Goal: Transaction & Acquisition: Purchase product/service

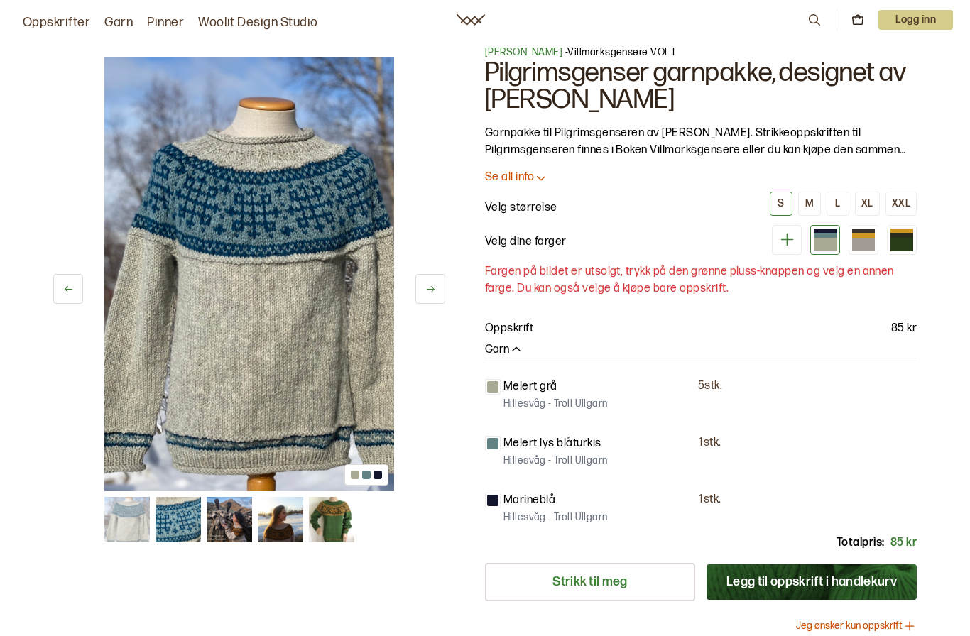
scroll to position [12, 0]
click at [174, 518] on img at bounding box center [178, 519] width 45 height 45
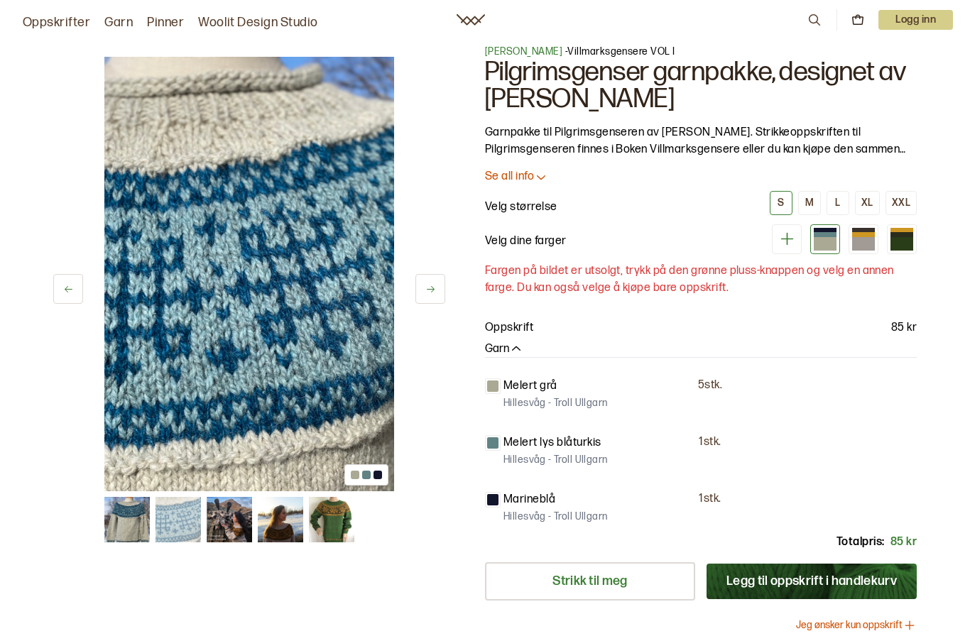
click at [197, 559] on div "2 av 5 2 av 5" at bounding box center [249, 425] width 392 height 761
click at [224, 524] on img at bounding box center [229, 519] width 45 height 45
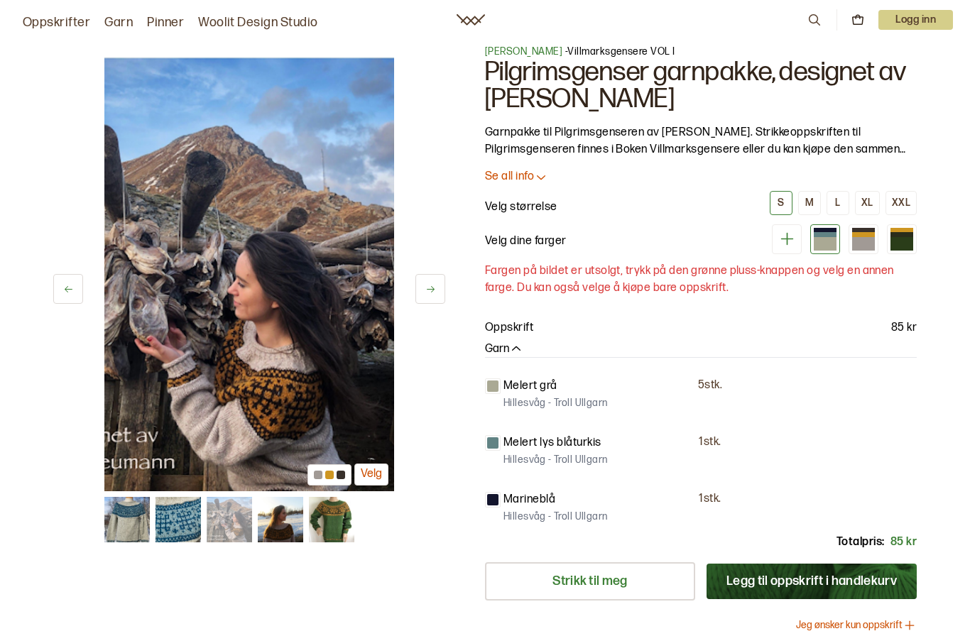
click at [281, 519] on img at bounding box center [280, 519] width 45 height 45
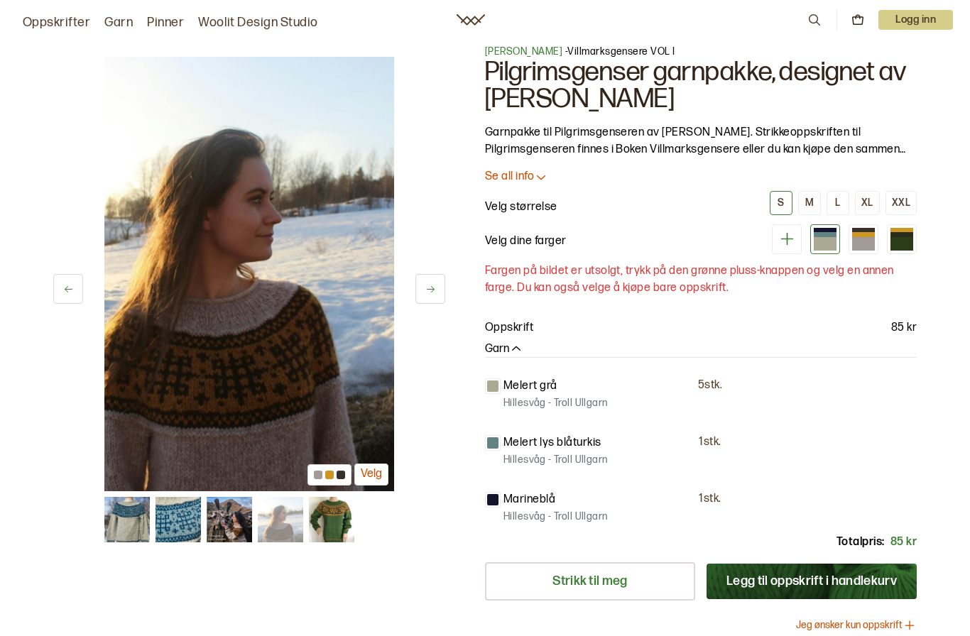
click at [324, 526] on img at bounding box center [331, 519] width 45 height 45
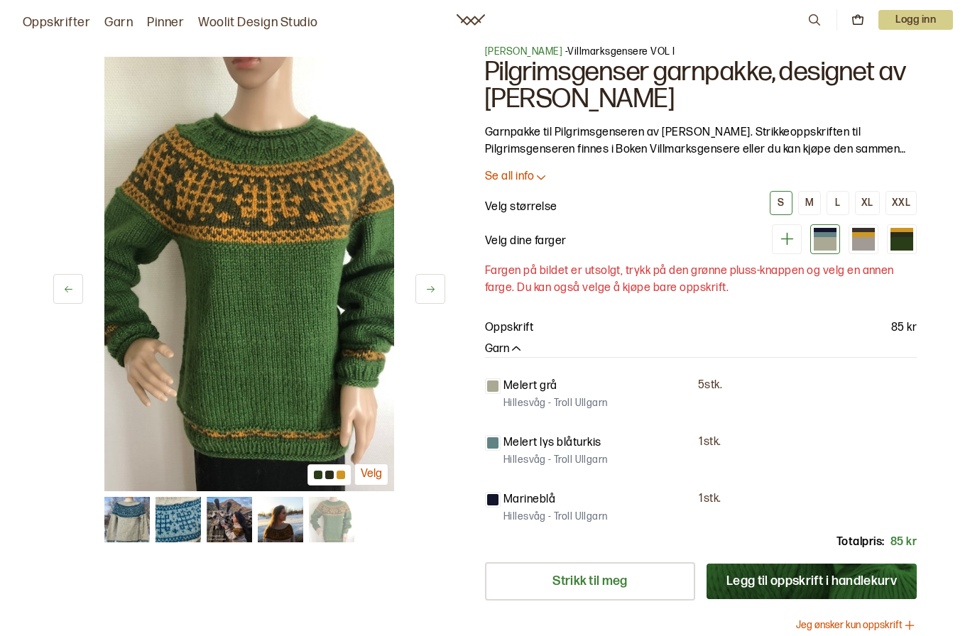
click at [128, 521] on img at bounding box center [126, 519] width 45 height 45
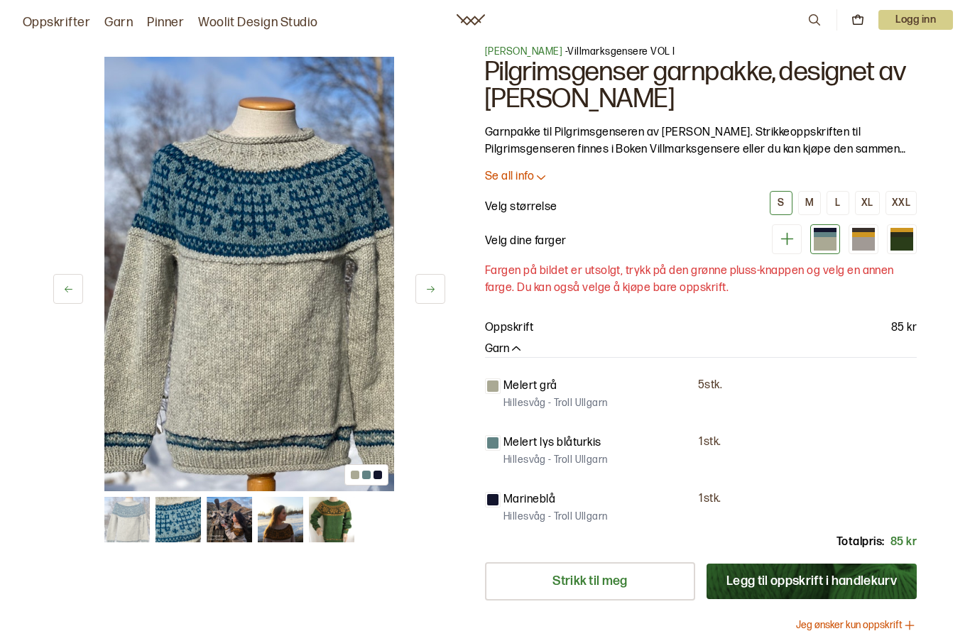
click at [870, 203] on div "XL" at bounding box center [868, 203] width 12 height 13
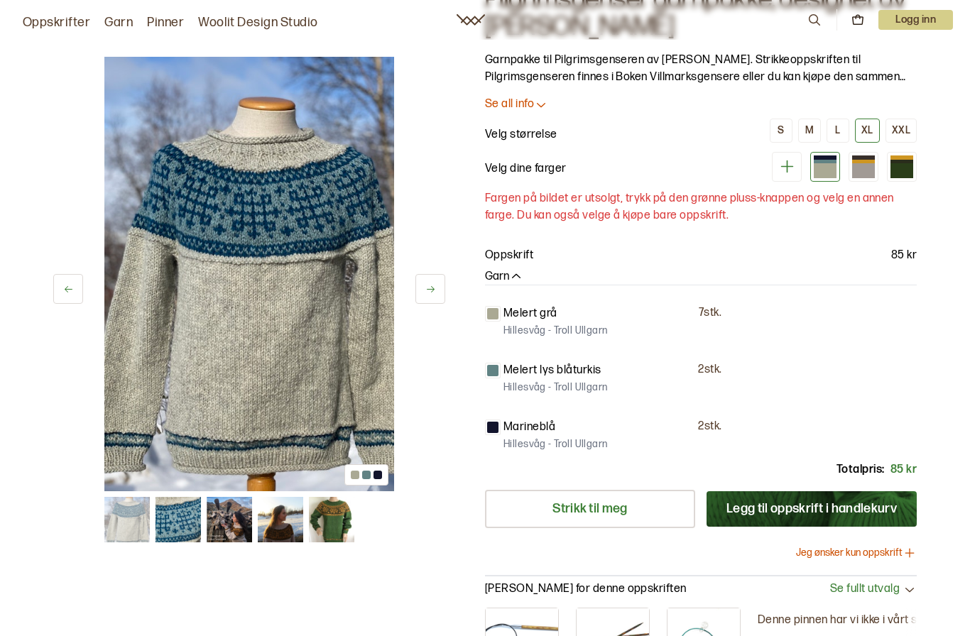
scroll to position [58, 0]
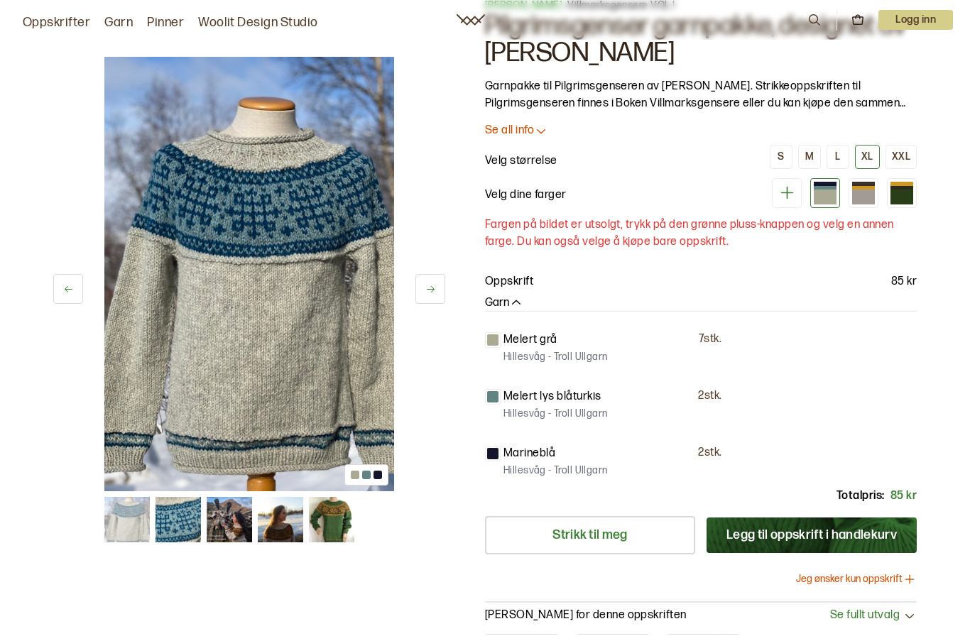
click at [880, 185] on div at bounding box center [844, 193] width 145 height 30
click at [869, 192] on div at bounding box center [863, 197] width 23 height 14
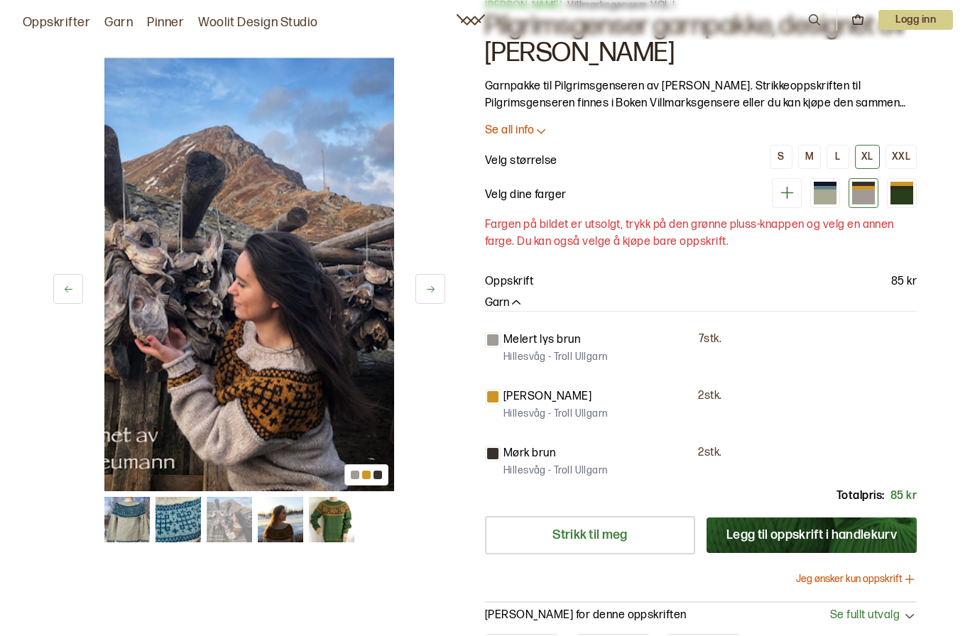
click at [911, 190] on div at bounding box center [902, 197] width 23 height 14
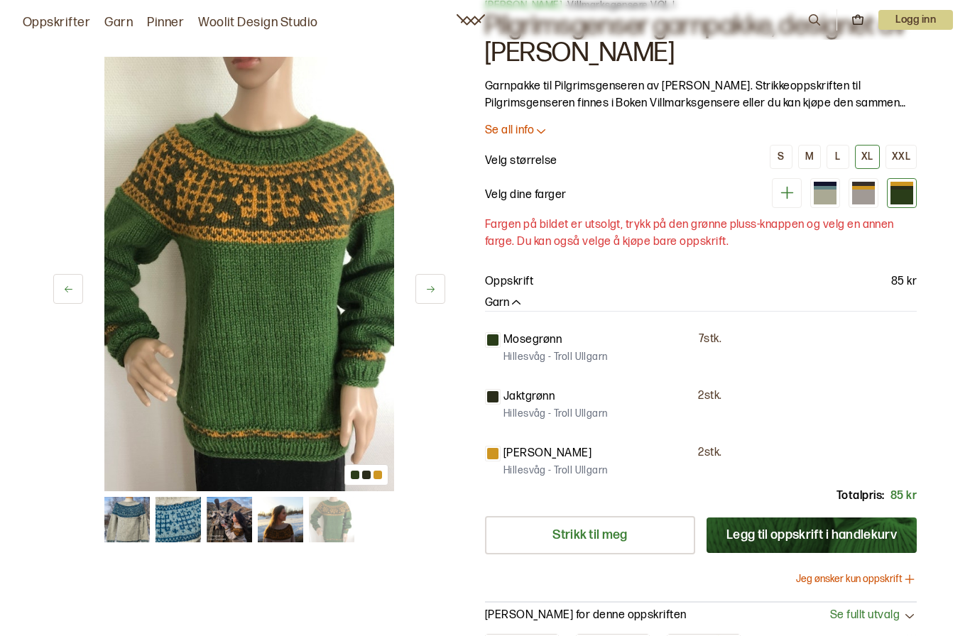
click at [860, 192] on div at bounding box center [863, 197] width 23 height 14
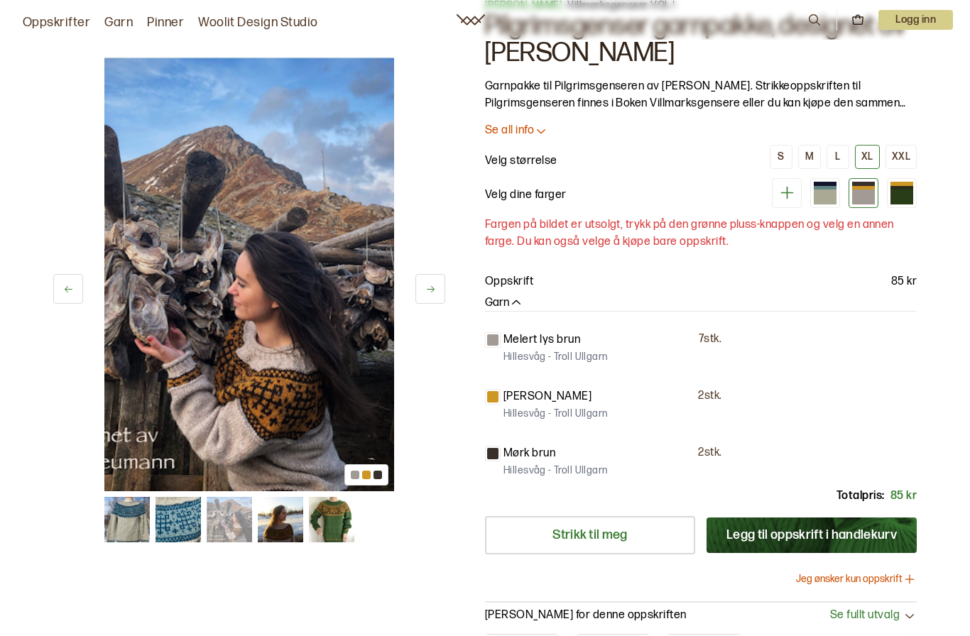
click at [534, 408] on p "Hillesvåg - Troll Ullgarn" at bounding box center [556, 414] width 104 height 14
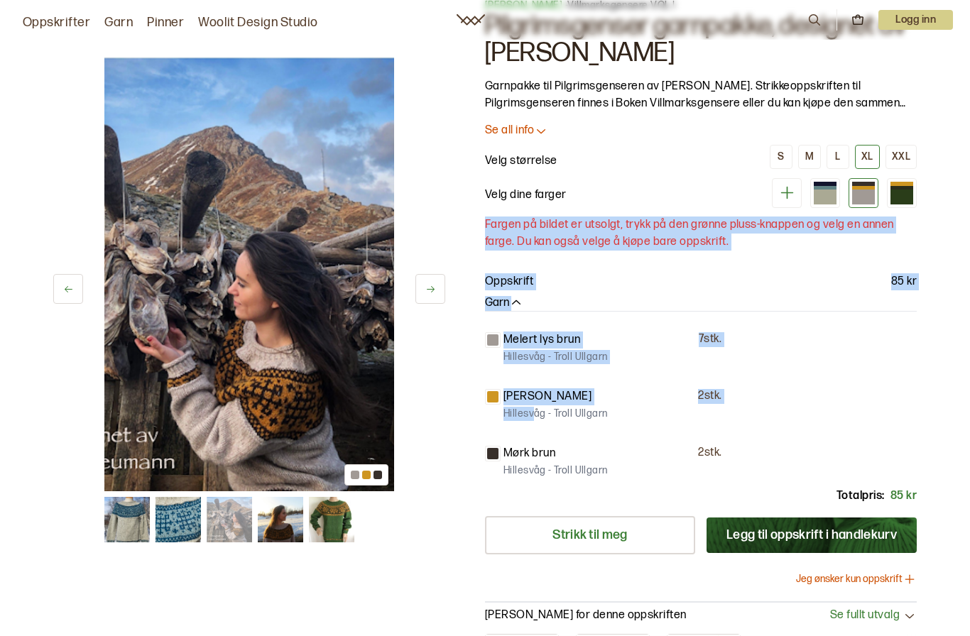
click at [499, 403] on div "Melert oransje 2 stk. [GEOGRAPHIC_DATA] - Troll [GEOGRAPHIC_DATA]" at bounding box center [701, 406] width 432 height 34
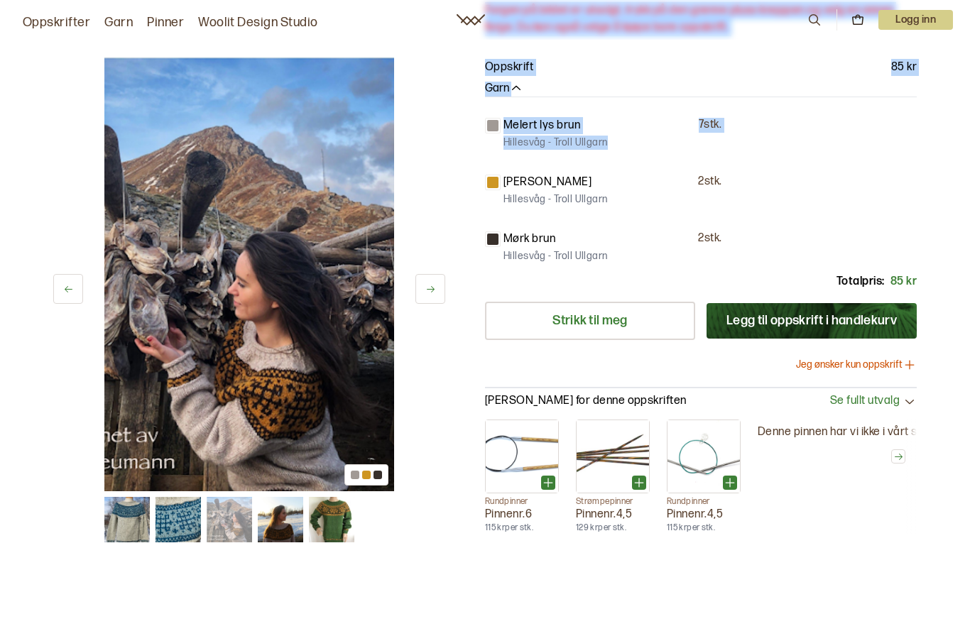
scroll to position [234, 0]
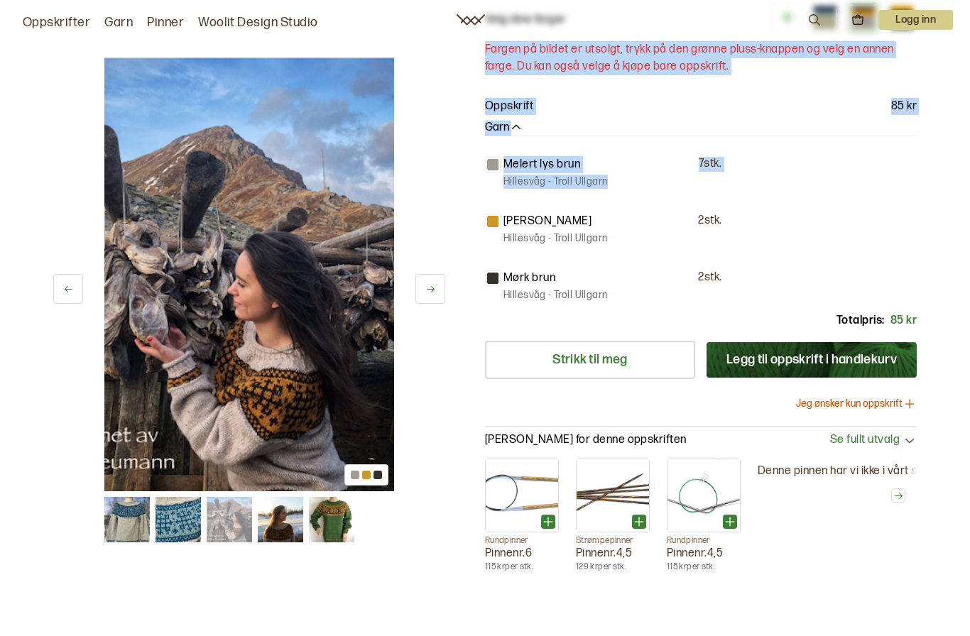
click at [440, 296] on button at bounding box center [431, 289] width 30 height 30
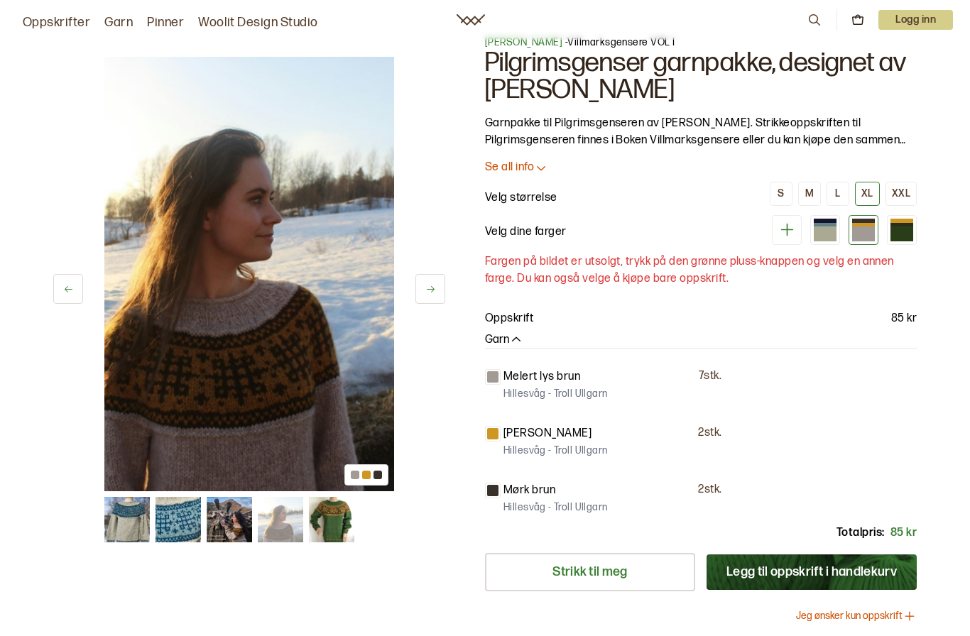
scroll to position [0, 0]
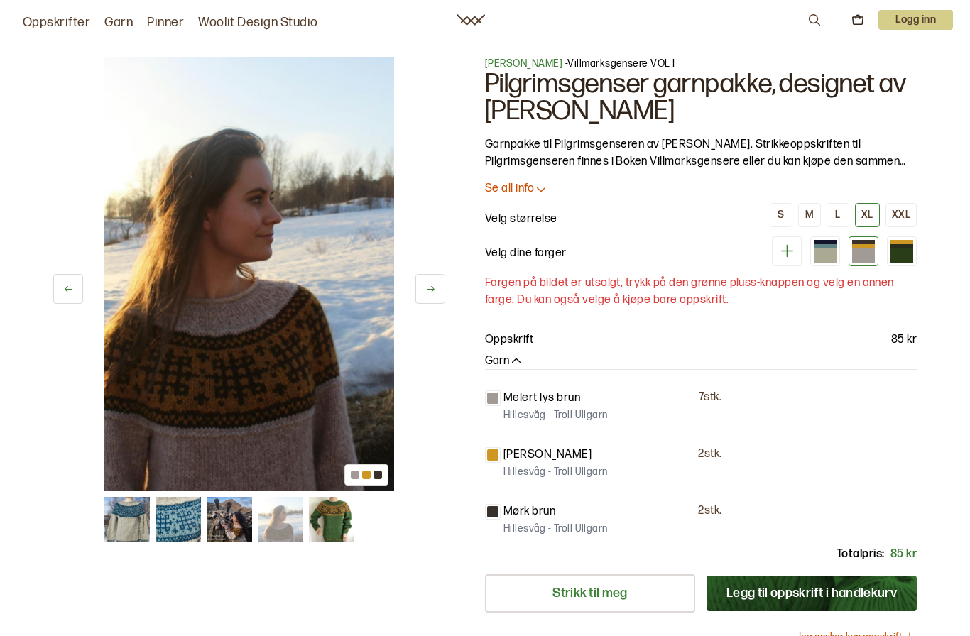
click at [533, 189] on p "Se all info" at bounding box center [509, 189] width 49 height 15
